Goal: Use online tool/utility

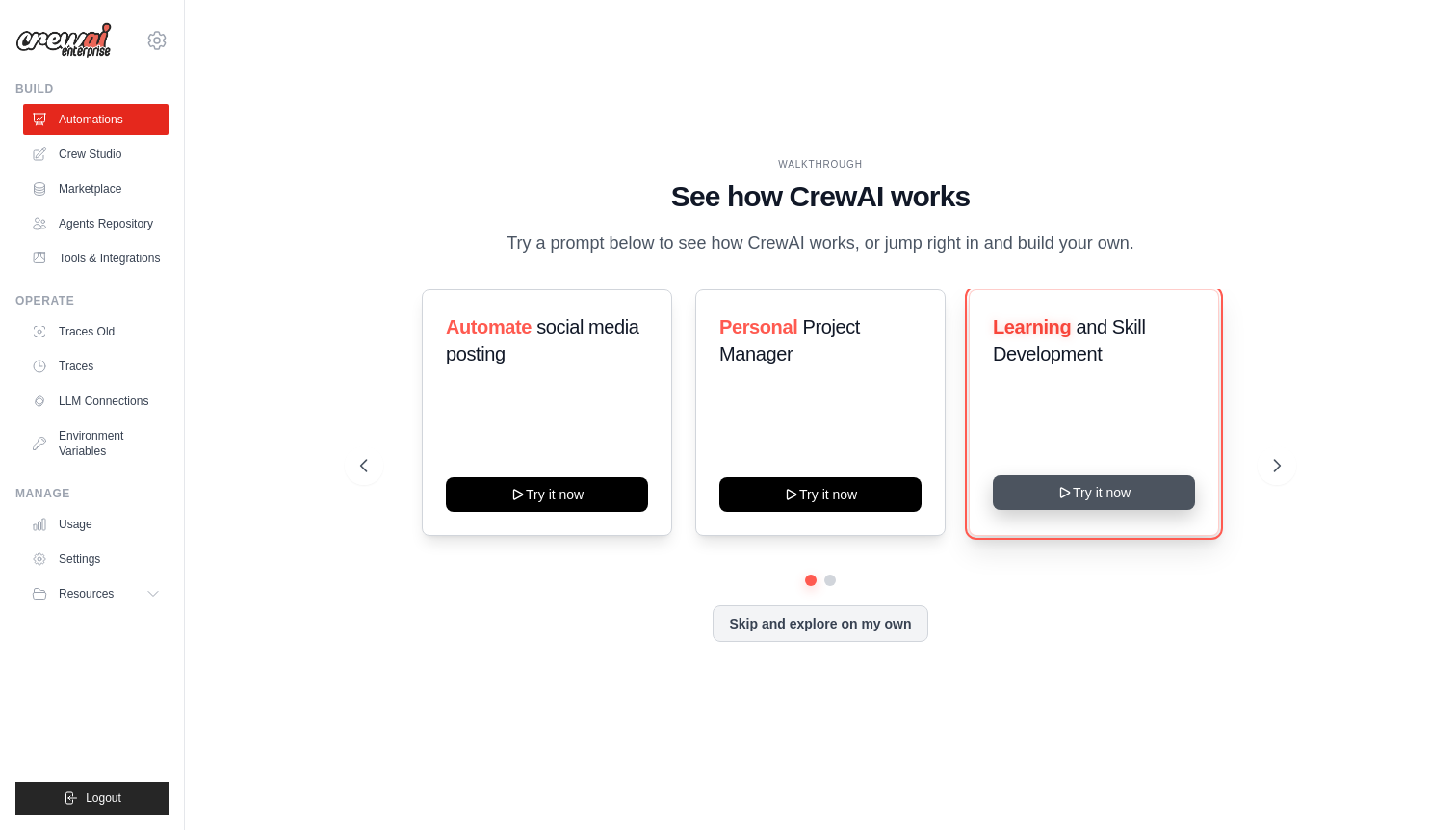
click at [1017, 487] on button "Try it now" at bounding box center [1094, 492] width 202 height 35
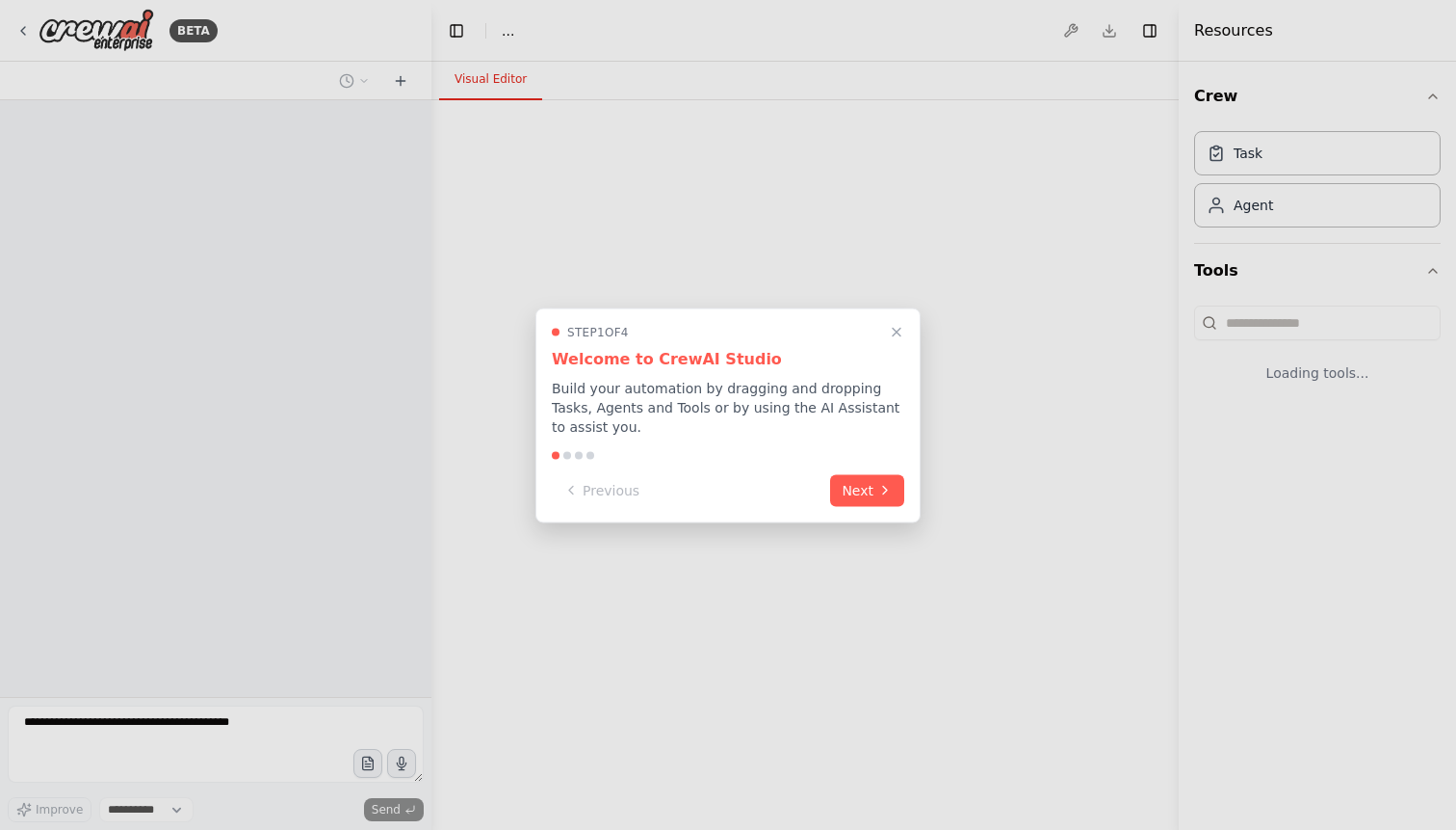
select select "****"
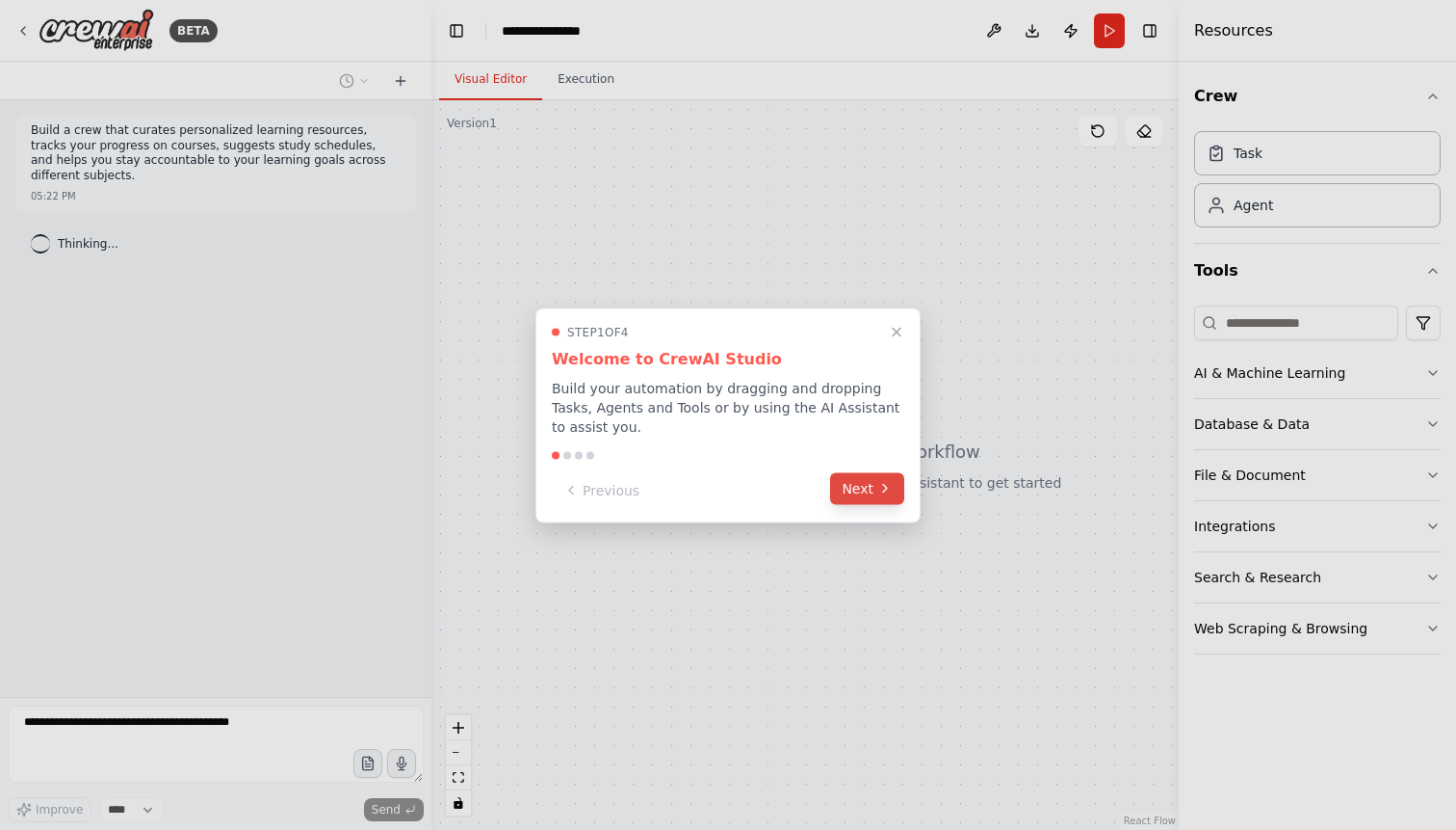
click at [870, 486] on button "Next" at bounding box center [868, 487] width 74 height 32
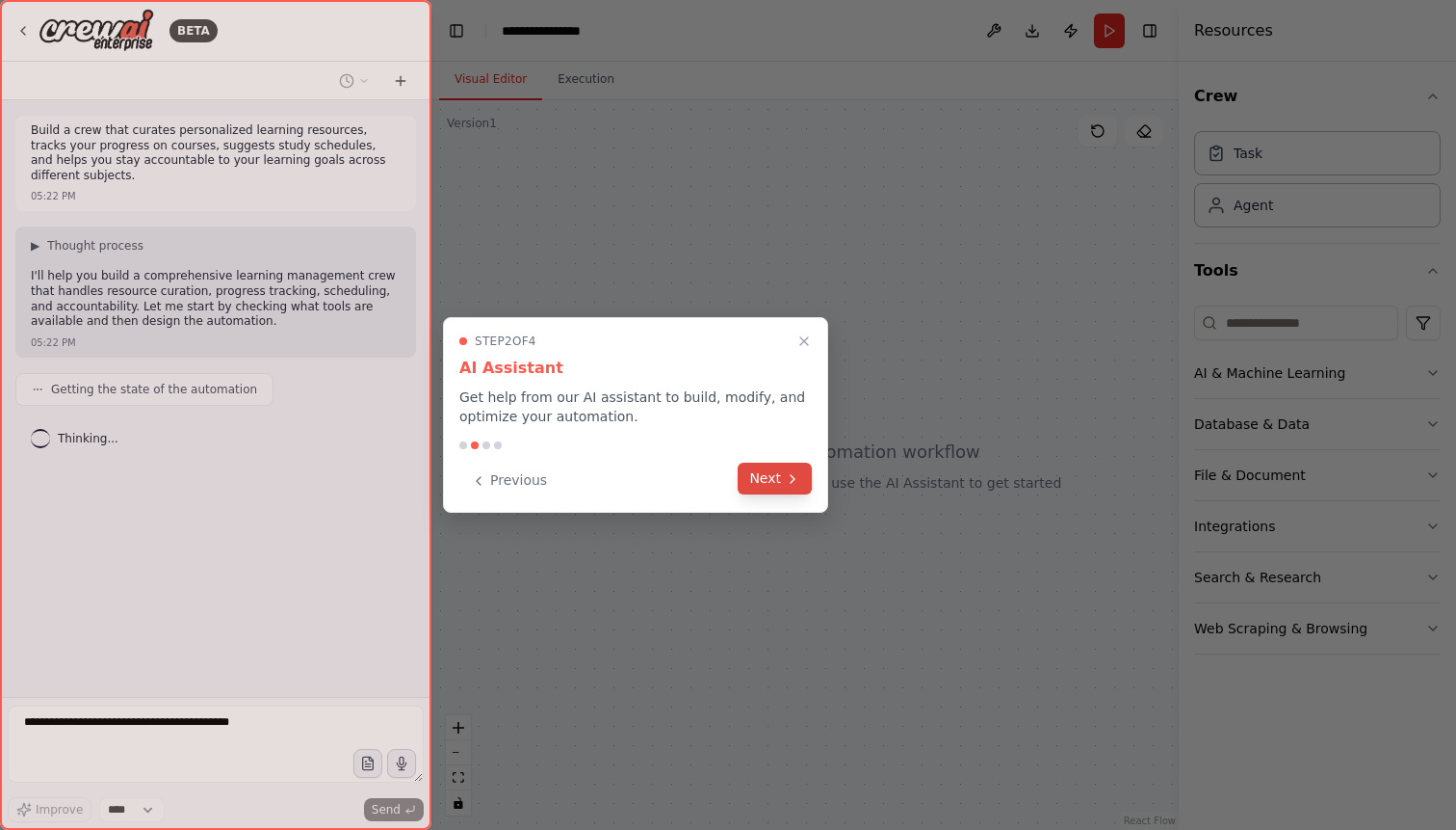
click at [797, 479] on icon at bounding box center [793, 479] width 16 height 16
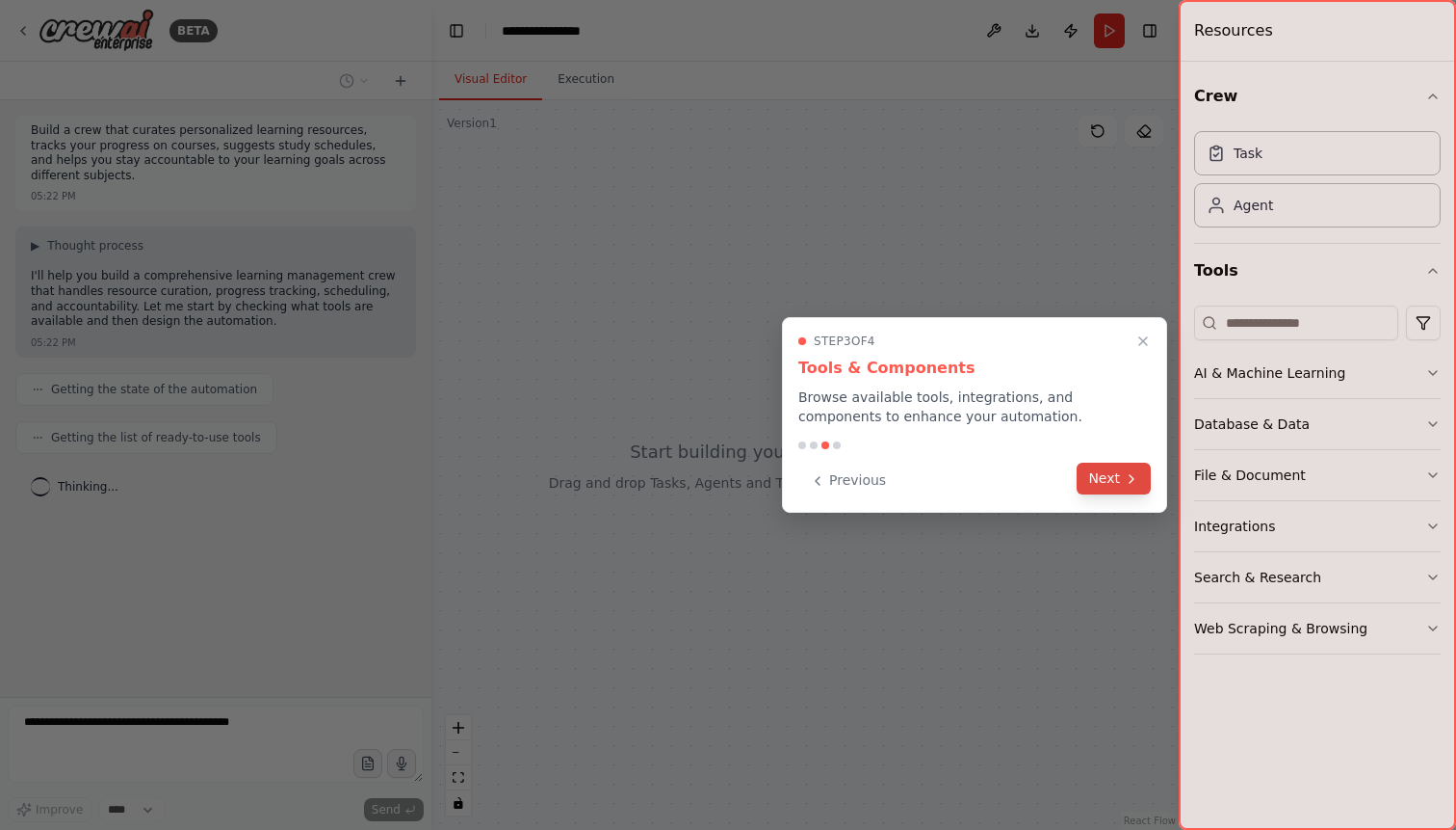
click at [1102, 480] on button "Next" at bounding box center [1114, 478] width 74 height 32
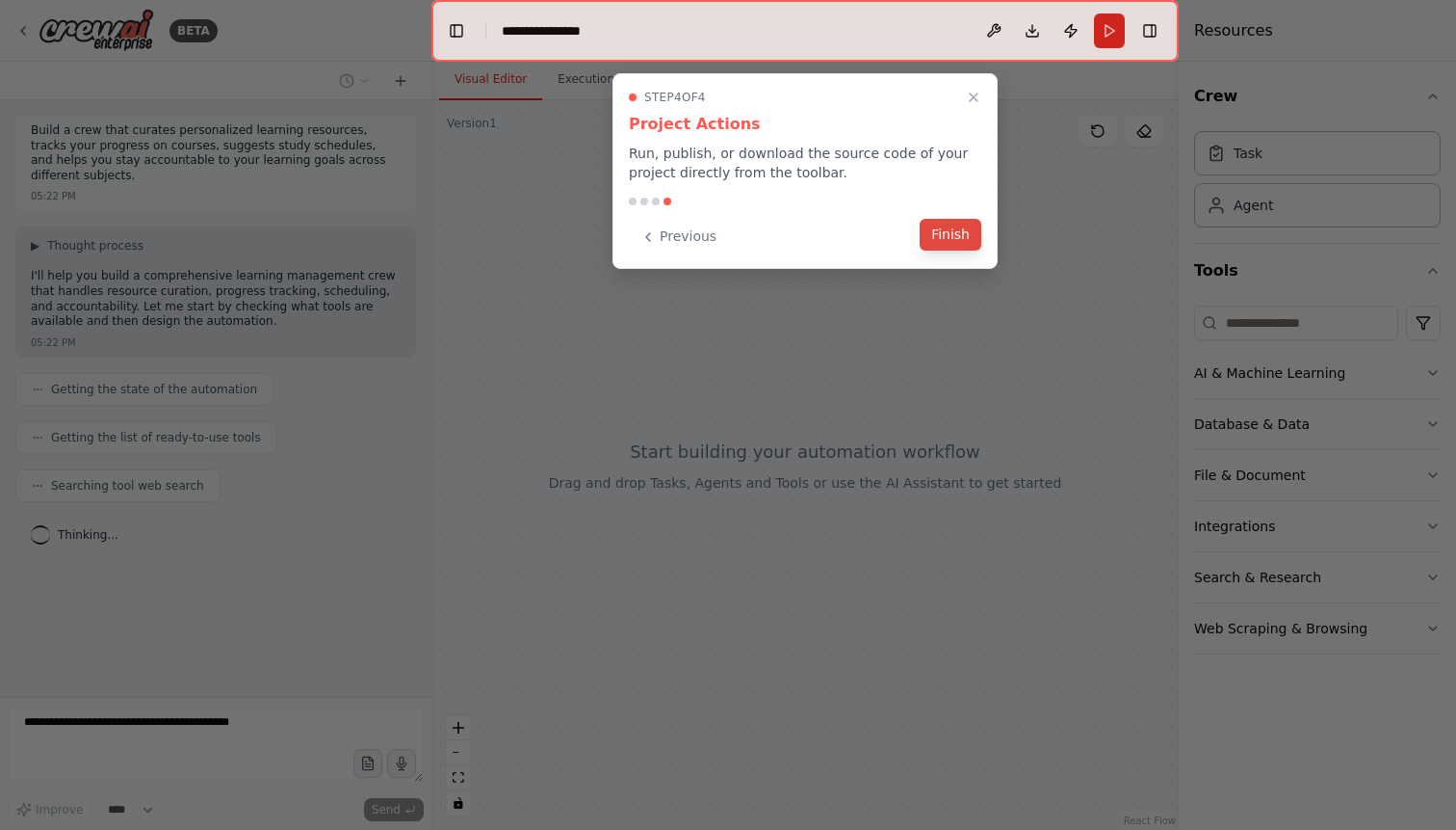
click at [962, 242] on button "Finish" at bounding box center [950, 235] width 61 height 32
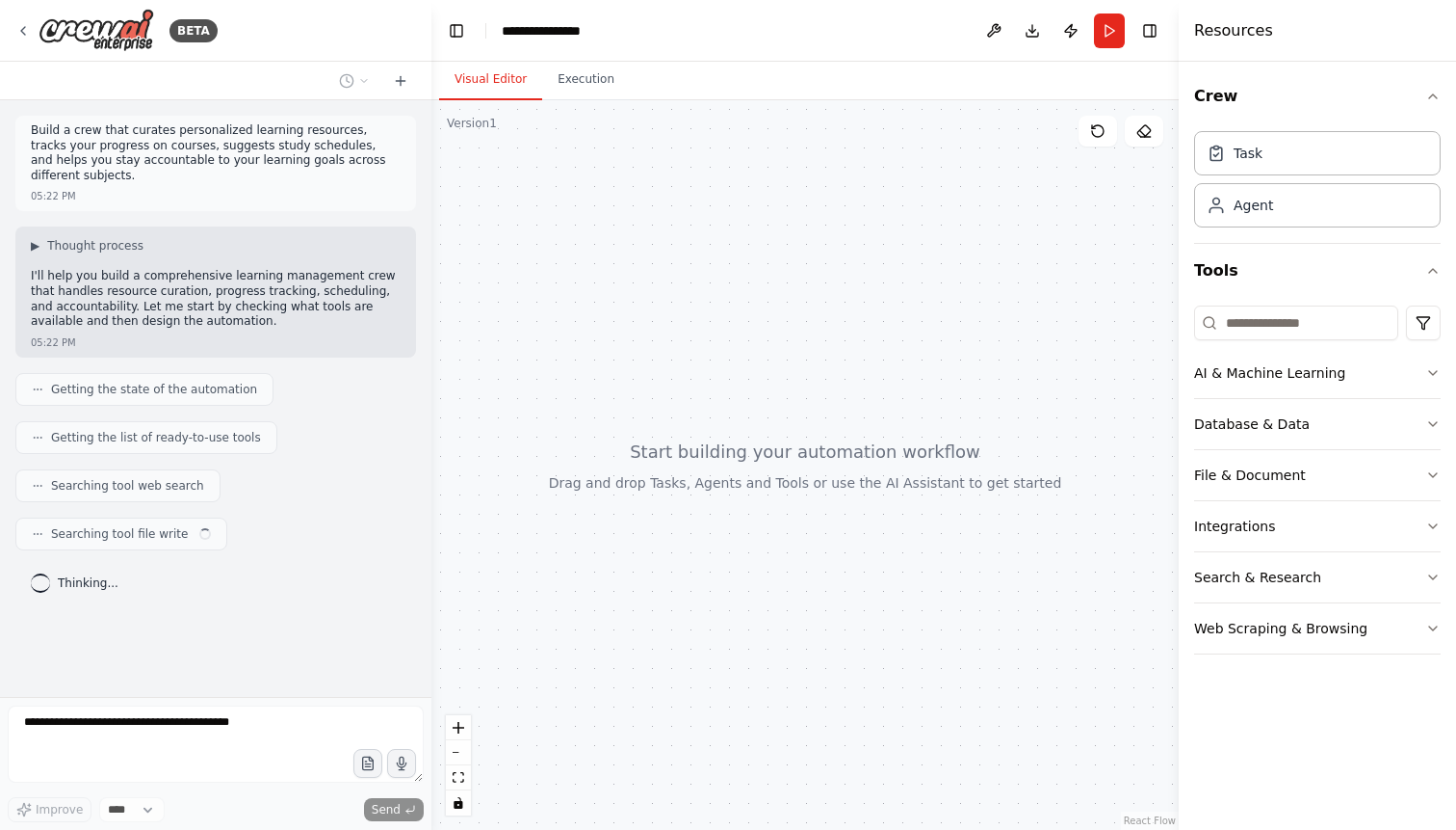
drag, startPoint x: 1271, startPoint y: 163, endPoint x: 812, endPoint y: 207, distance: 461.1
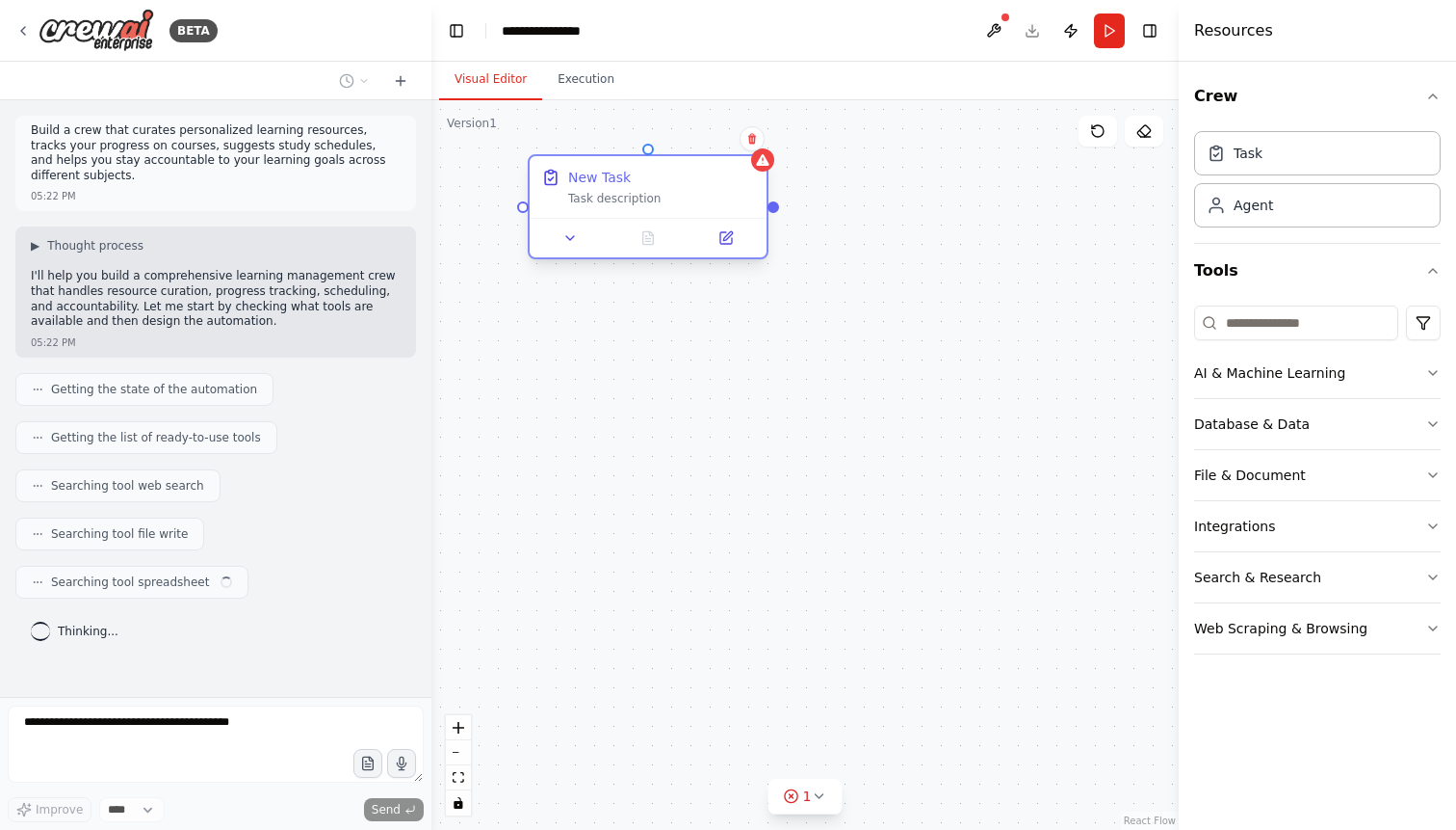
drag, startPoint x: 959, startPoint y: 226, endPoint x: 669, endPoint y: 177, distance: 294.1
click at [668, 175] on div "New Task Task description" at bounding box center [805, 465] width 747 height 730
drag, startPoint x: 1254, startPoint y: 376, endPoint x: 623, endPoint y: 350, distance: 631.5
click at [622, 350] on div "**********" at bounding box center [728, 415] width 1456 height 830
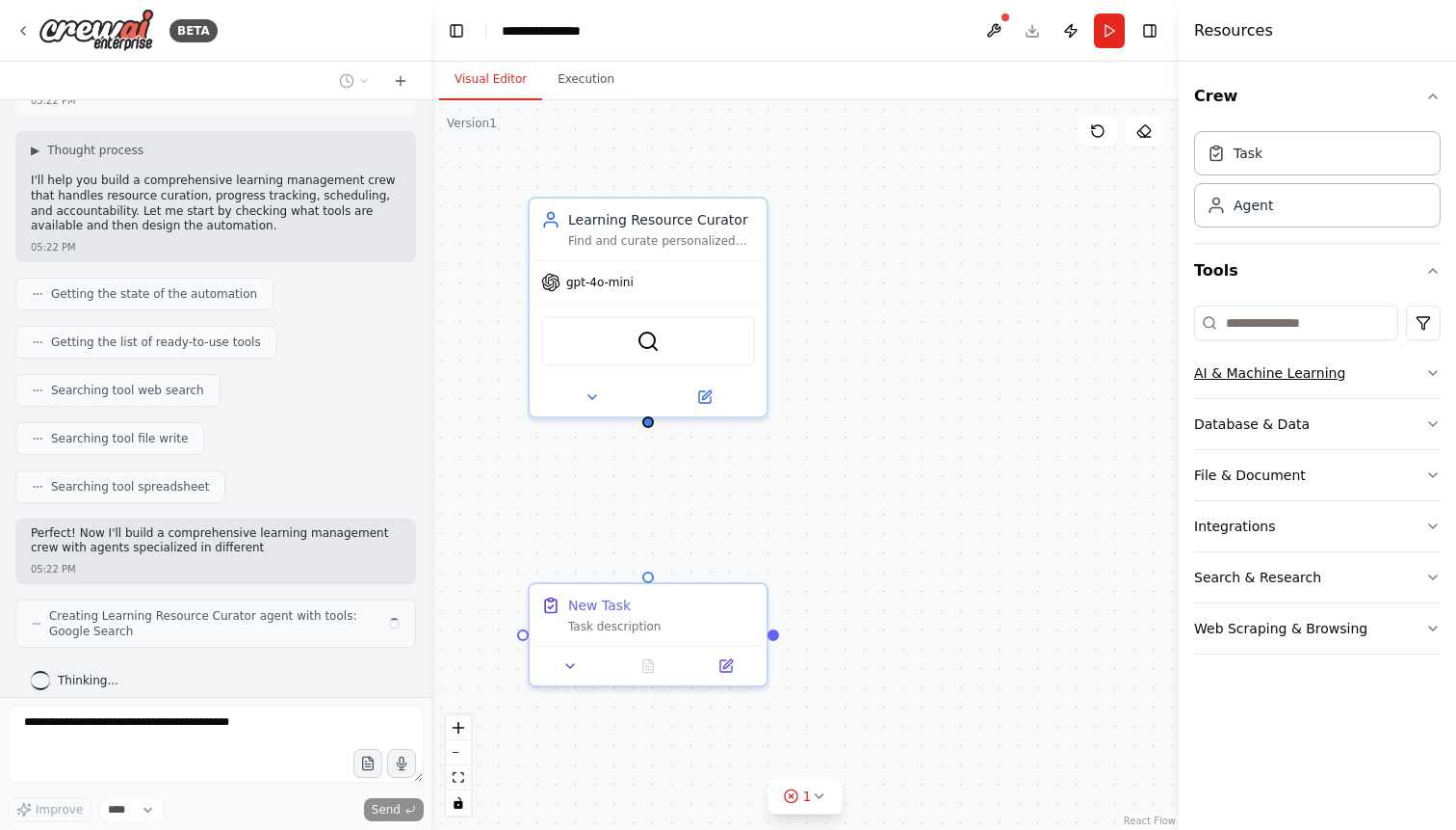
scroll to position [111, 0]
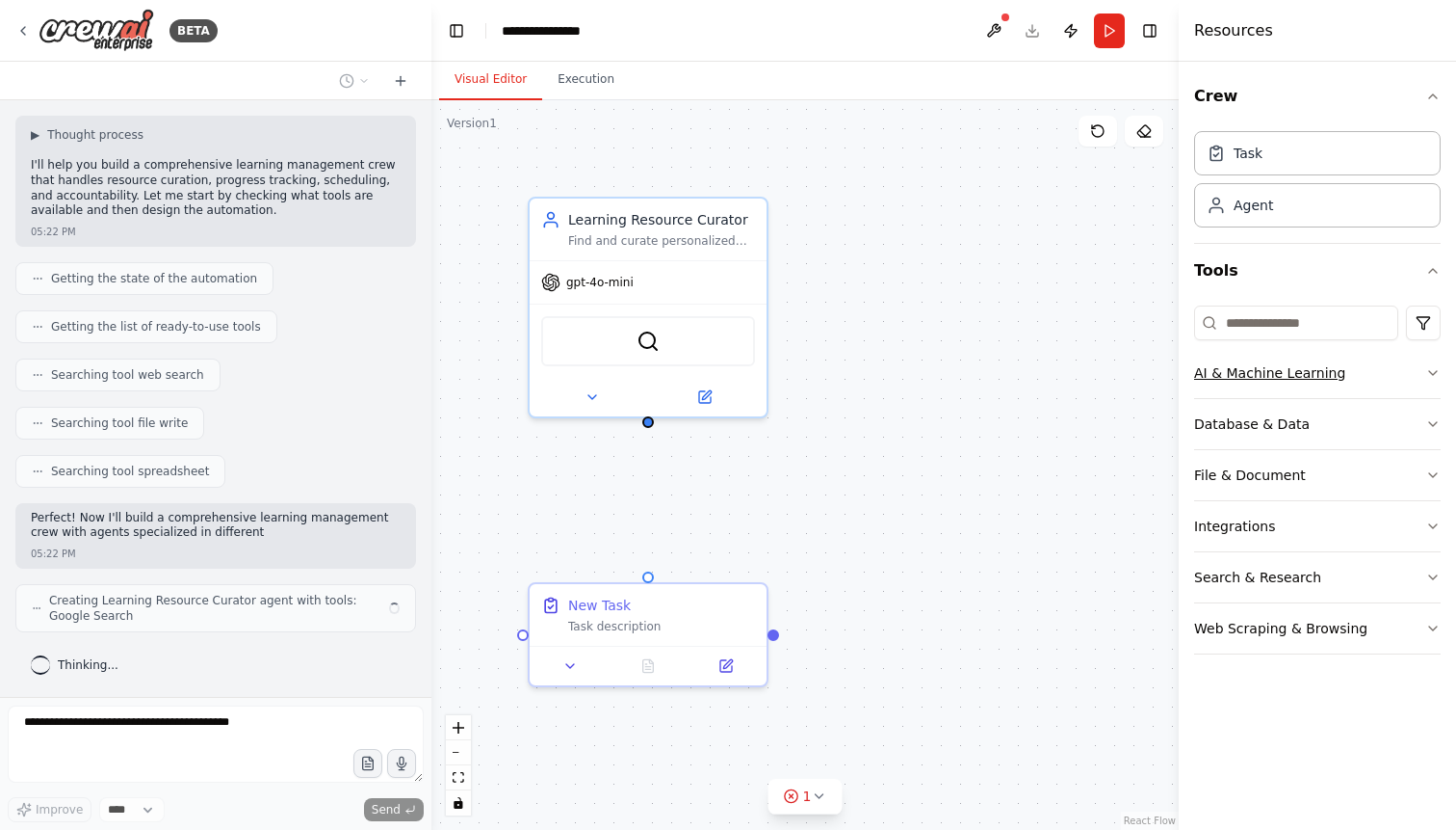
click at [1432, 374] on icon "button" at bounding box center [1434, 373] width 8 height 4
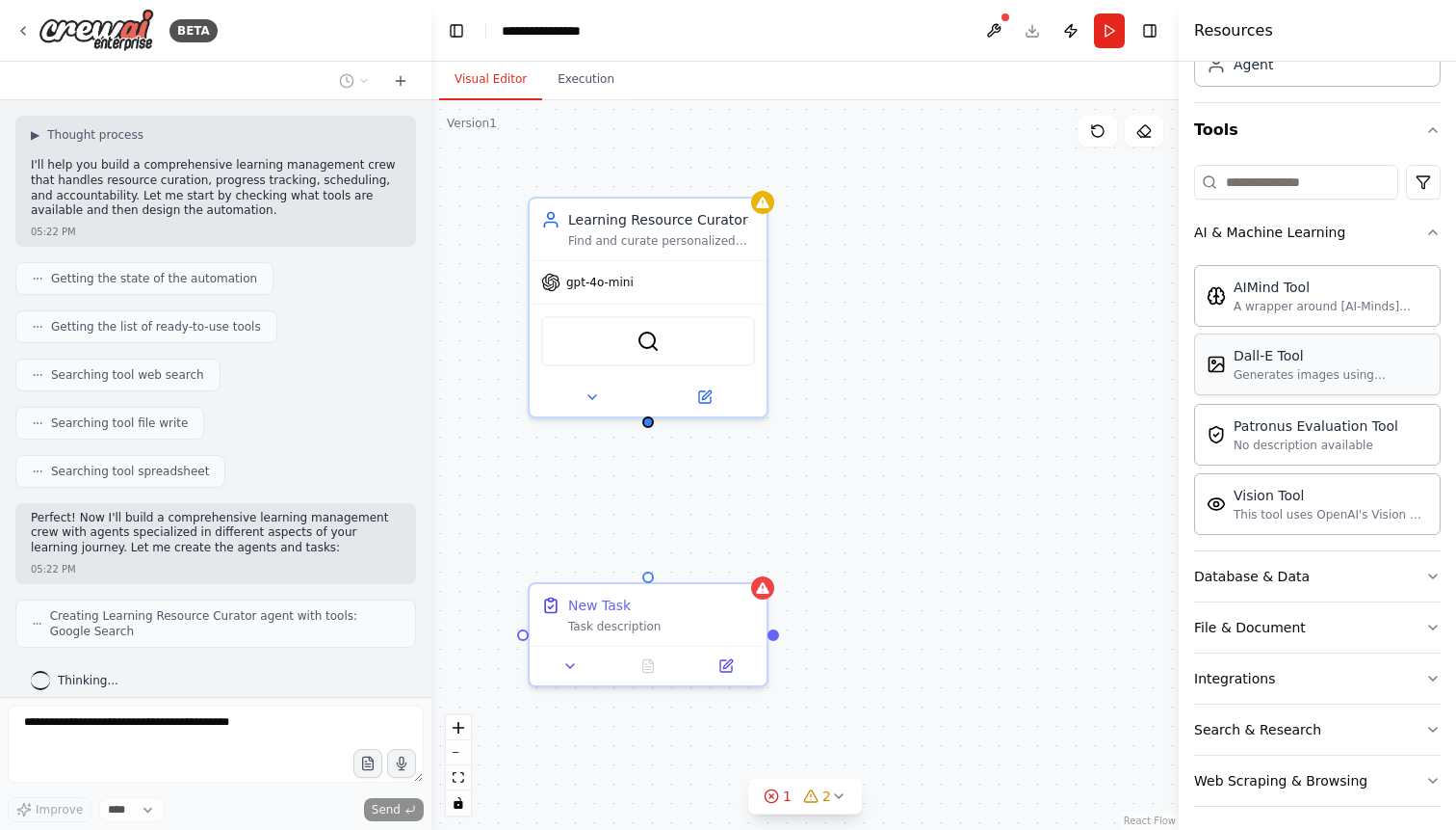
scroll to position [143, 0]
click at [1287, 505] on div "This tool uses OpenAI's Vision API to describe the contents of an image." at bounding box center [1332, 512] width 195 height 16
drag, startPoint x: 1287, startPoint y: 506, endPoint x: 861, endPoint y: 396, distance: 440.0
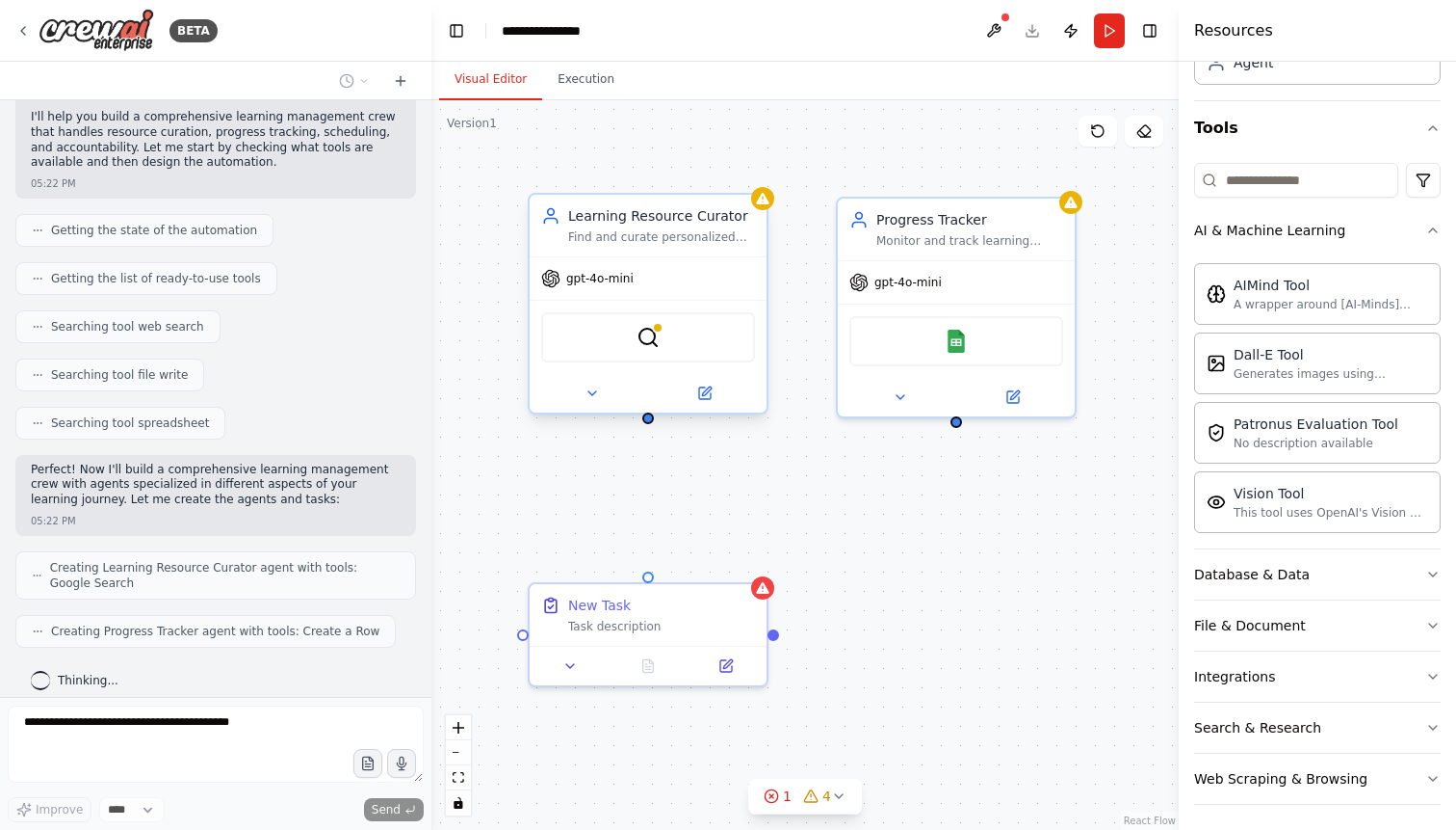
click at [618, 284] on span "gpt-4o-mini" at bounding box center [599, 278] width 67 height 16
click at [623, 342] on div "SerplyWebSearchTool" at bounding box center [649, 337] width 214 height 50
click at [651, 341] on img at bounding box center [649, 338] width 23 height 23
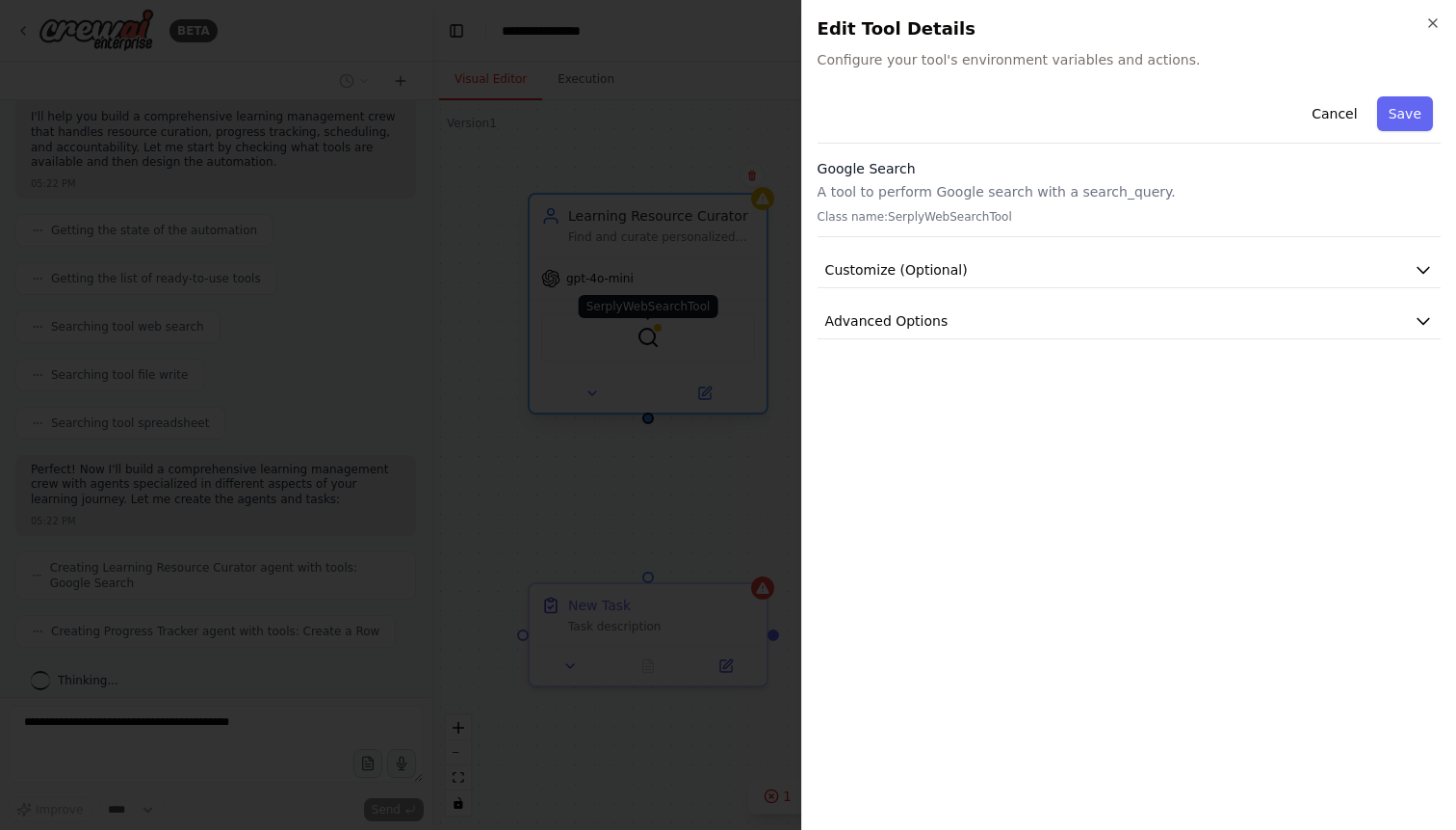
scroll to position [223, 0]
click at [1431, 18] on icon "button" at bounding box center [1434, 23] width 16 height 16
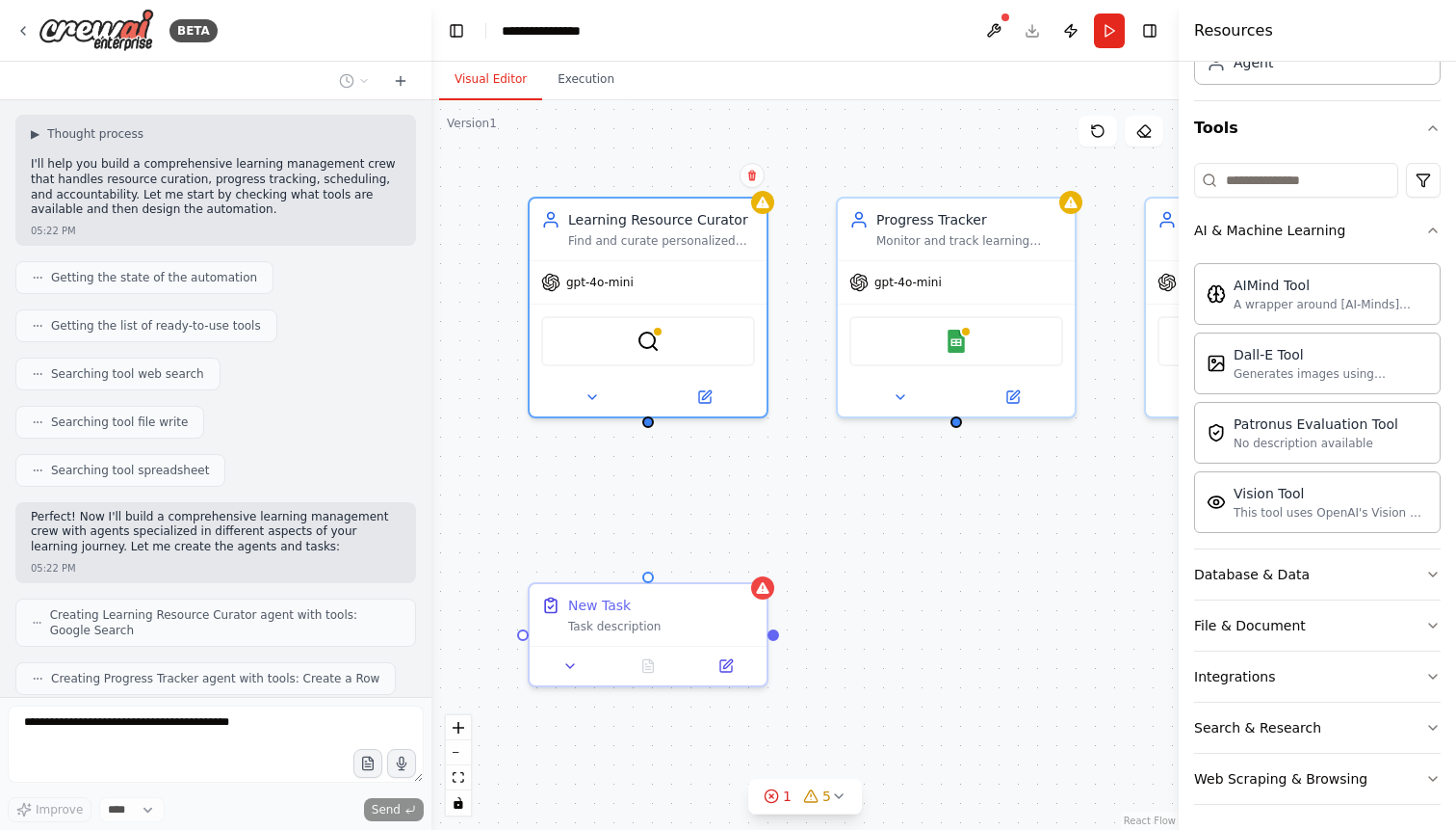
scroll to position [0, 0]
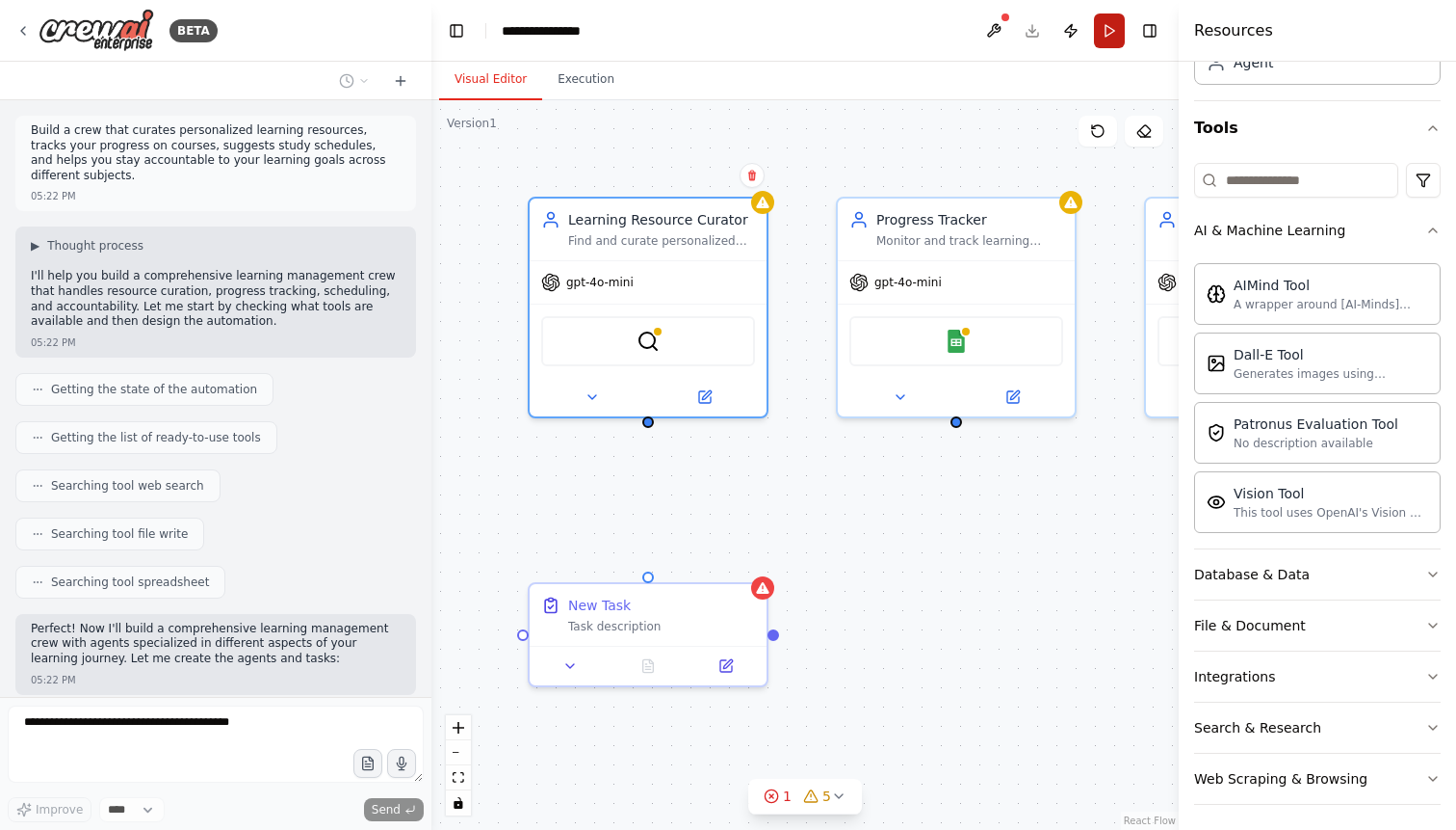
click at [1109, 30] on button "Run" at bounding box center [1110, 31] width 31 height 35
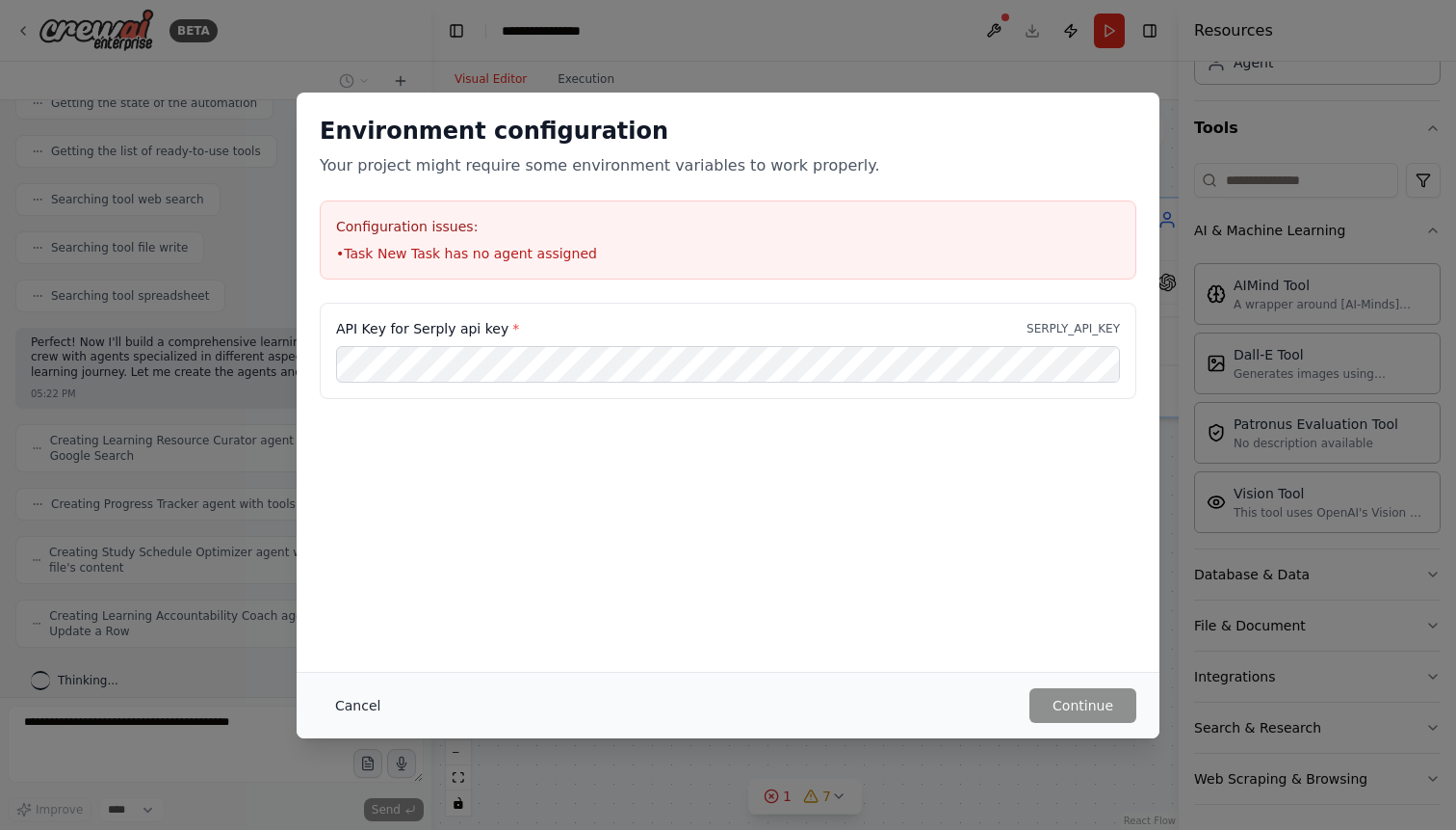
click at [355, 700] on button "Cancel" at bounding box center [358, 705] width 76 height 35
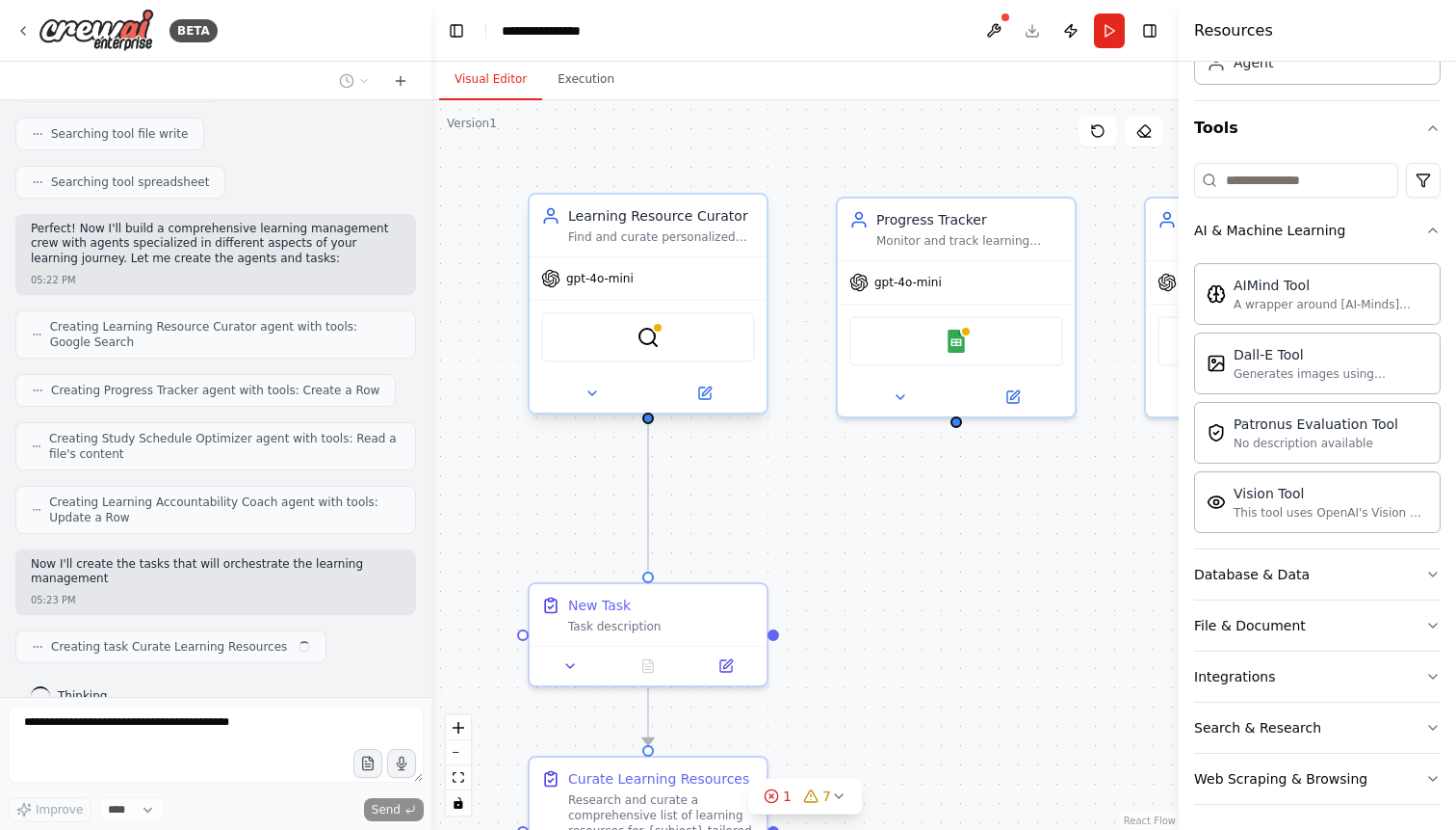
scroll to position [415, 0]
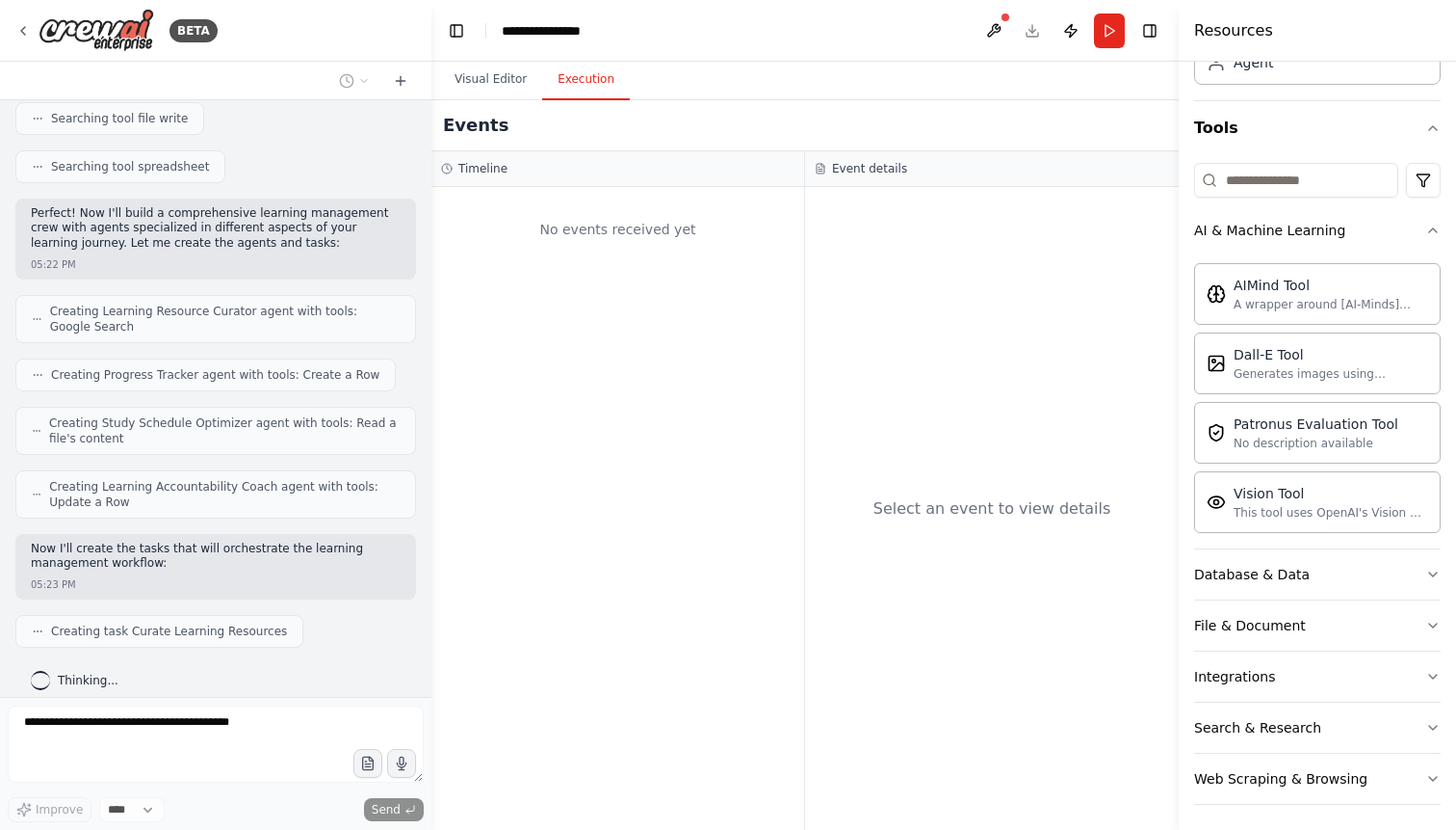
click at [591, 87] on button "Execution" at bounding box center [586, 80] width 88 height 41
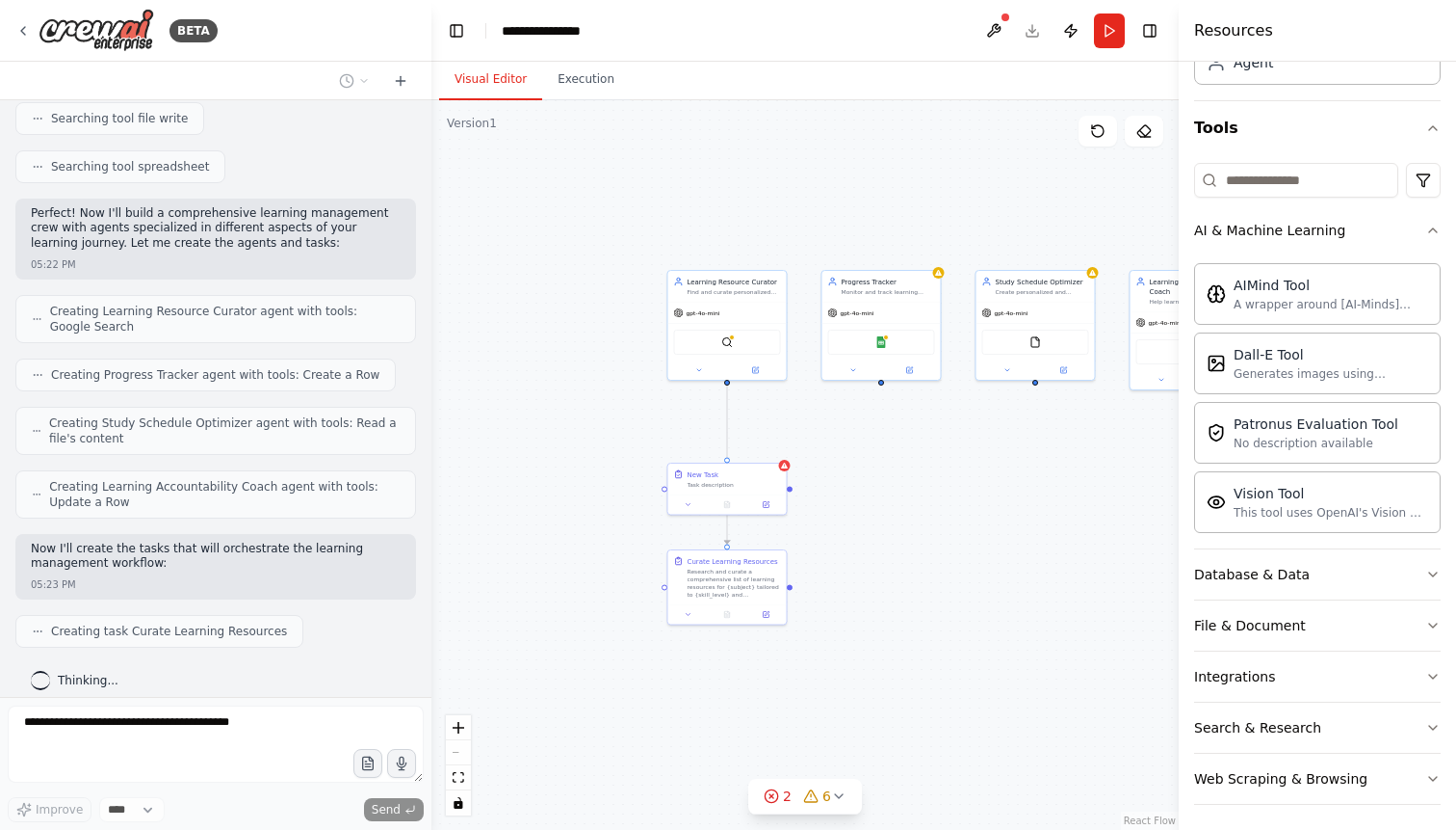
click at [508, 79] on button "Visual Editor" at bounding box center [491, 80] width 103 height 41
